Goal: Task Accomplishment & Management: Manage account settings

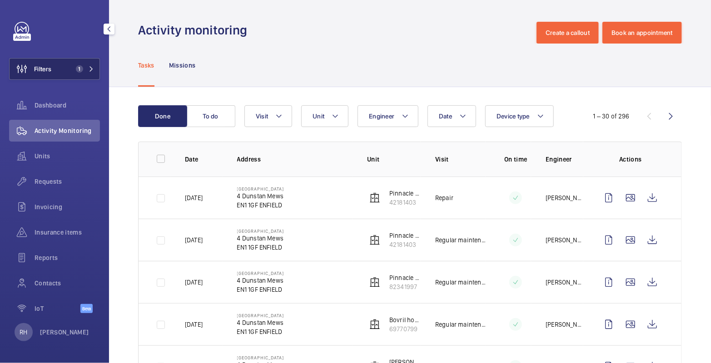
click at [77, 70] on span "1" at bounding box center [79, 68] width 7 height 7
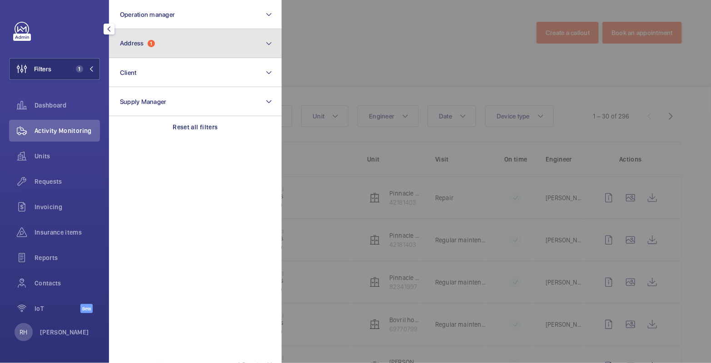
click at [167, 40] on button "Address 1" at bounding box center [195, 43] width 173 height 29
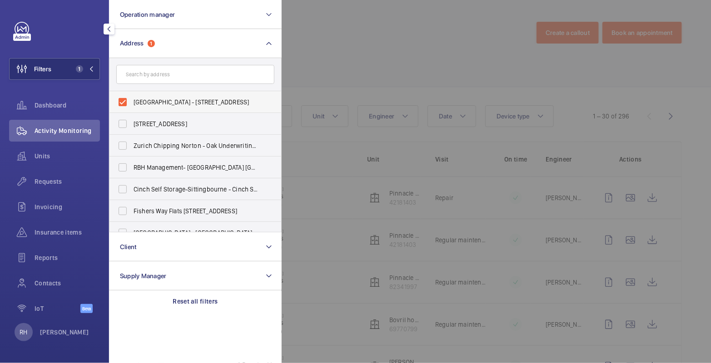
click at [161, 101] on span "[GEOGRAPHIC_DATA] - [STREET_ADDRESS]" at bounding box center [196, 102] width 125 height 9
click at [132, 101] on input "[GEOGRAPHIC_DATA] - [STREET_ADDRESS]" at bounding box center [123, 102] width 18 height 18
checkbox input "false"
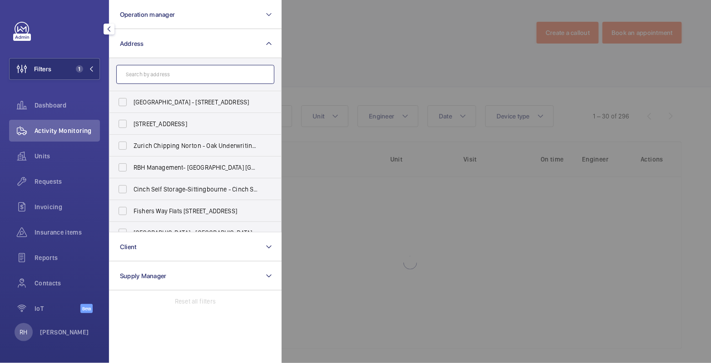
click at [166, 77] on input "text" at bounding box center [195, 74] width 158 height 19
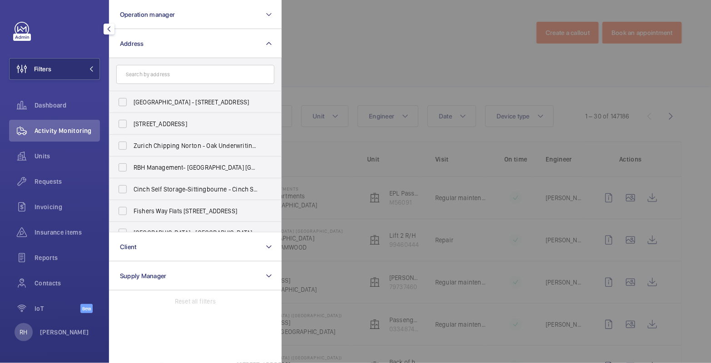
click at [336, 53] on div at bounding box center [637, 181] width 711 height 363
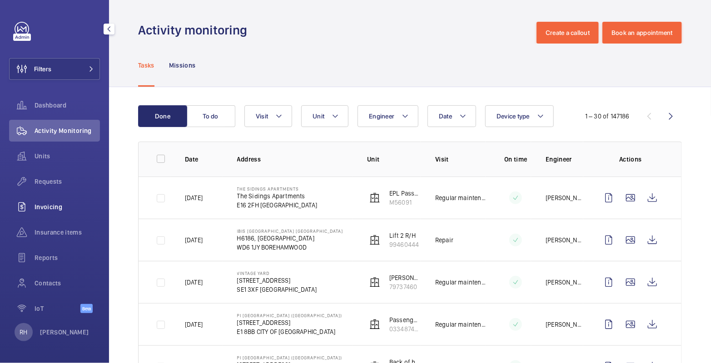
click at [56, 210] on span "Invoicing" at bounding box center [67, 207] width 65 height 9
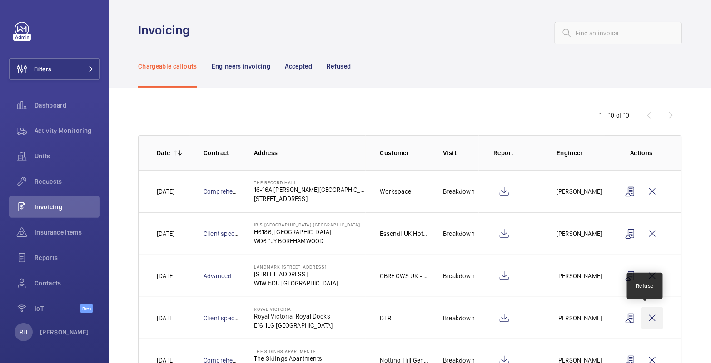
click at [648, 320] on wm-front-icon-button at bounding box center [653, 319] width 22 height 22
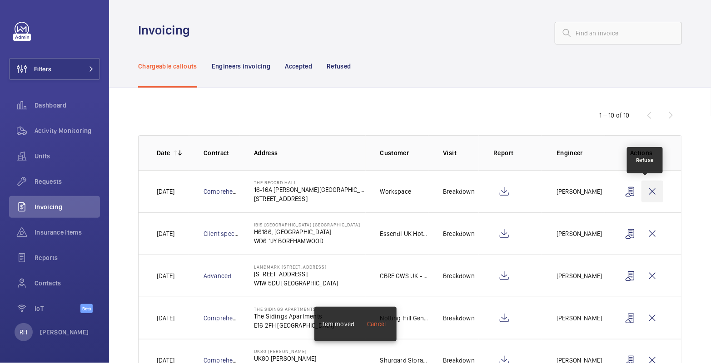
click at [647, 192] on wm-front-icon-button at bounding box center [653, 192] width 22 height 22
click at [647, 193] on wm-front-icon-button at bounding box center [653, 192] width 22 height 22
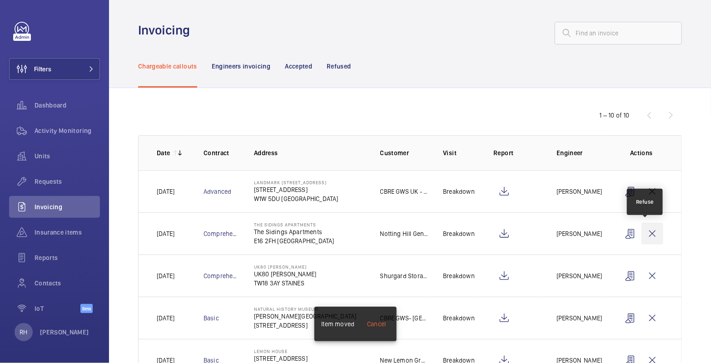
click at [648, 232] on wm-front-icon-button at bounding box center [653, 234] width 22 height 22
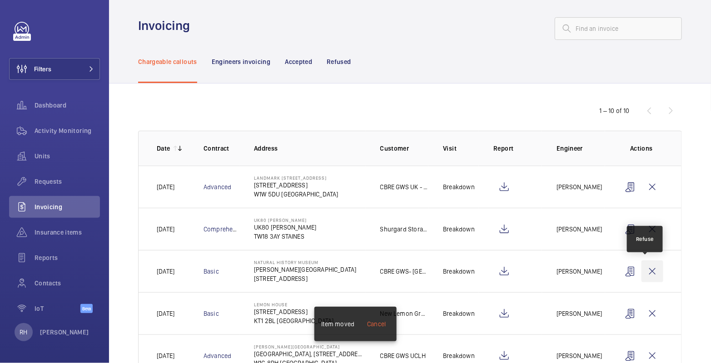
scroll to position [12, 0]
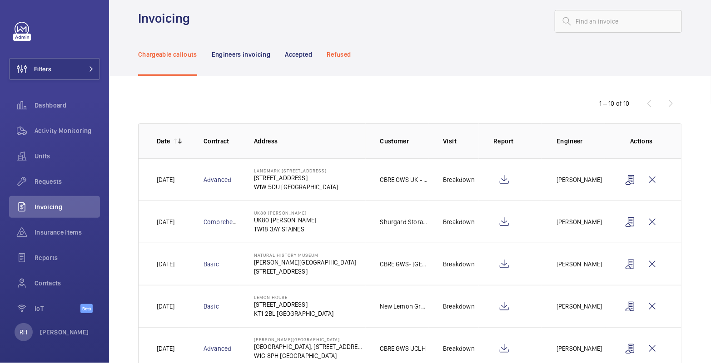
click at [339, 55] on p "Refused" at bounding box center [339, 54] width 24 height 9
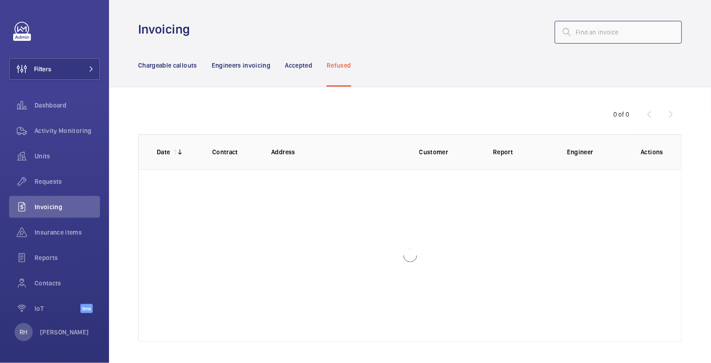
click at [598, 35] on input "text" at bounding box center [618, 32] width 127 height 23
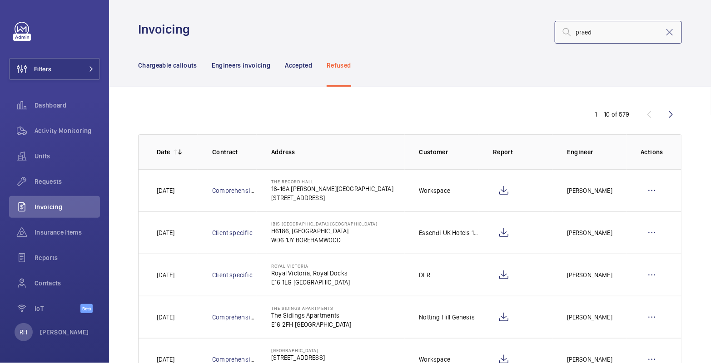
drag, startPoint x: 599, startPoint y: 34, endPoint x: 537, endPoint y: 32, distance: 61.4
click at [537, 32] on div "praed" at bounding box center [438, 32] width 487 height 23
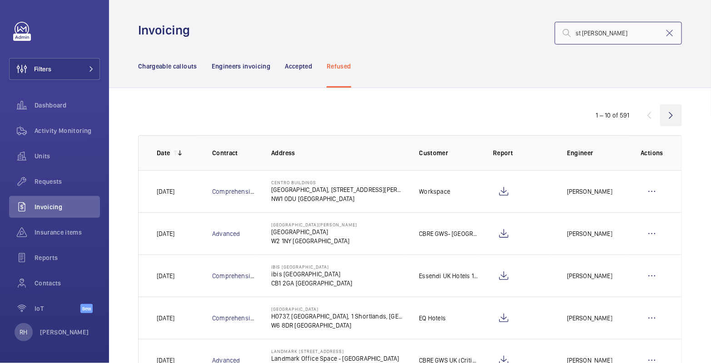
type input "st [PERSON_NAME]"
click at [662, 119] on wm-front-icon-button at bounding box center [671, 115] width 22 height 22
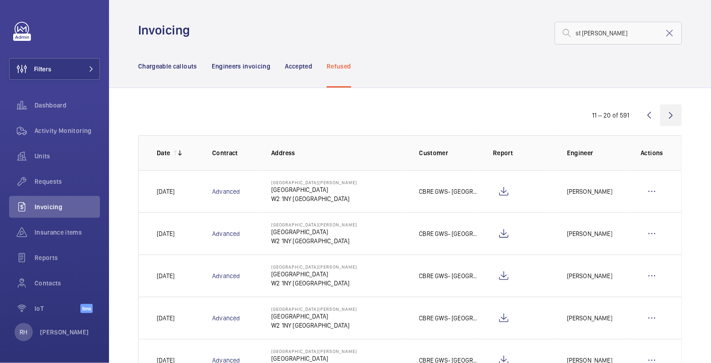
click at [660, 118] on wm-front-icon-button at bounding box center [671, 115] width 22 height 22
click at [664, 117] on wm-front-icon-button at bounding box center [671, 115] width 22 height 22
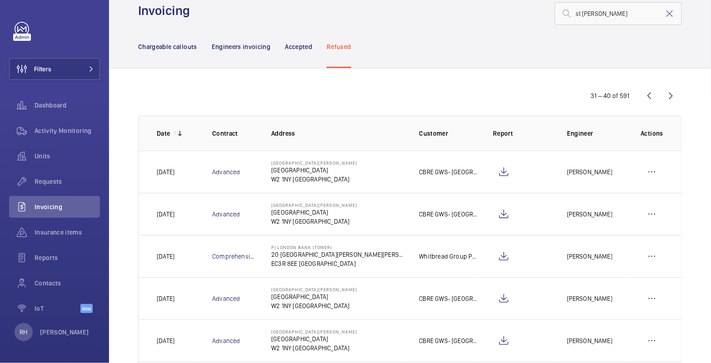
scroll to position [20, 0]
click at [502, 297] on wm-front-icon-button at bounding box center [504, 299] width 22 height 22
click at [644, 298] on wm-front-icon-button at bounding box center [652, 299] width 22 height 22
click at [631, 339] on p "Move to Chargeable callouts" at bounding box center [612, 342] width 81 height 9
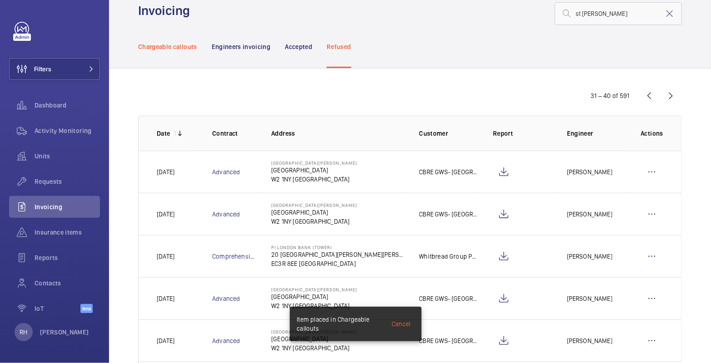
click at [186, 44] on p "Chargeable callouts" at bounding box center [167, 46] width 59 height 9
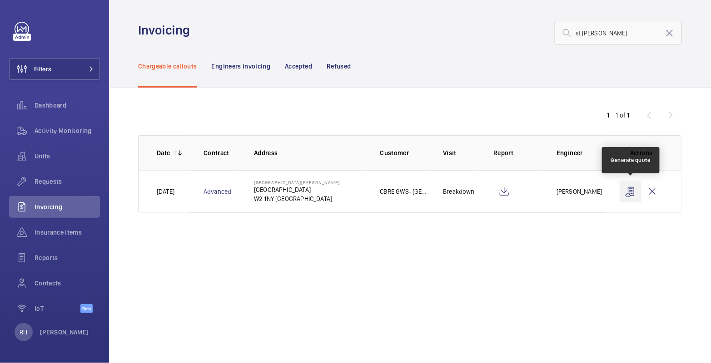
click at [631, 192] on wm-front-icon-button at bounding box center [631, 192] width 22 height 22
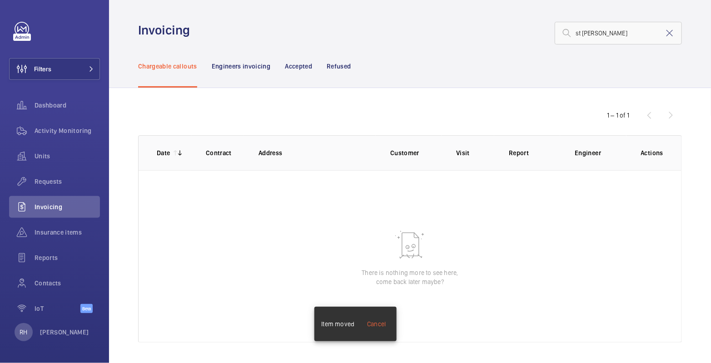
drag, startPoint x: 342, startPoint y: 65, endPoint x: 408, endPoint y: 63, distance: 66.8
click at [342, 65] on p "Refused" at bounding box center [339, 66] width 24 height 9
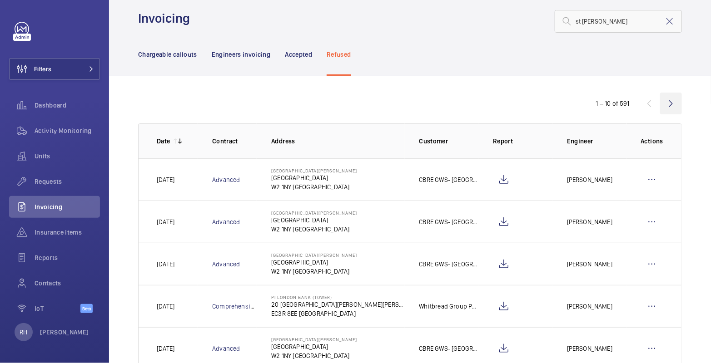
click at [667, 106] on wm-front-icon-button at bounding box center [671, 104] width 22 height 22
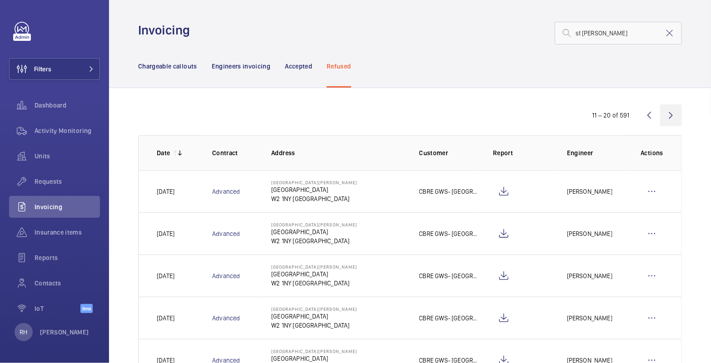
click at [665, 116] on wm-front-icon-button at bounding box center [671, 115] width 22 height 22
click at [665, 117] on wm-front-icon-button at bounding box center [671, 115] width 22 height 22
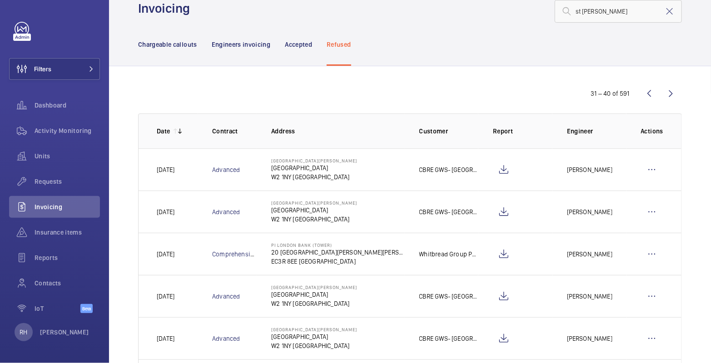
scroll to position [22, 0]
click at [648, 298] on wm-front-icon-button at bounding box center [652, 297] width 22 height 22
click at [639, 322] on p "Move to Engineers invoicing" at bounding box center [612, 324] width 81 height 9
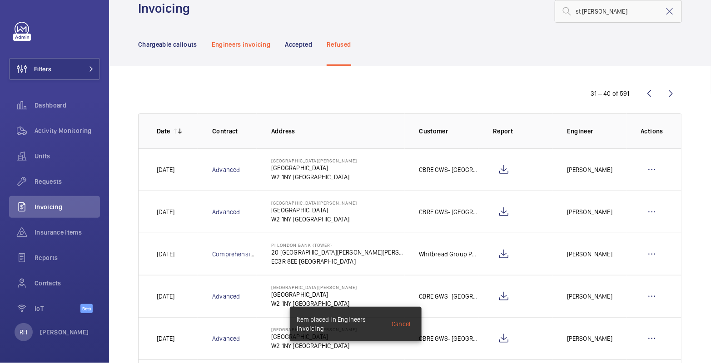
click at [254, 48] on div "Engineers invoicing" at bounding box center [241, 44] width 59 height 43
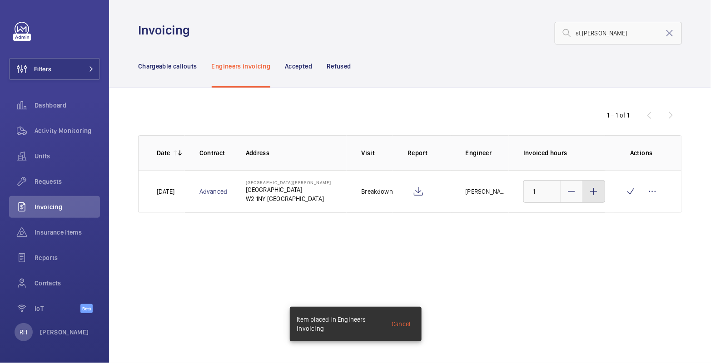
click at [595, 194] on mat-icon at bounding box center [593, 191] width 11 height 11
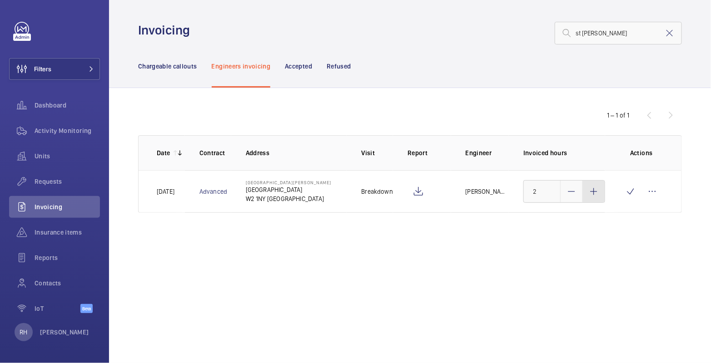
click at [595, 194] on mat-icon at bounding box center [593, 191] width 11 height 11
type input "3"
click at [629, 192] on wm-front-icon-button at bounding box center [631, 192] width 22 height 22
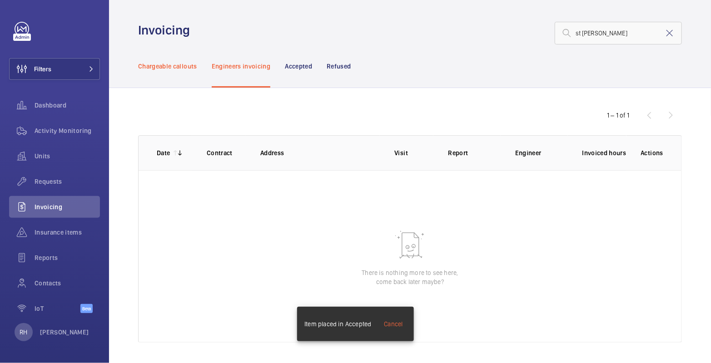
click at [187, 65] on p "Chargeable callouts" at bounding box center [167, 66] width 59 height 9
